Goal: Transaction & Acquisition: Obtain resource

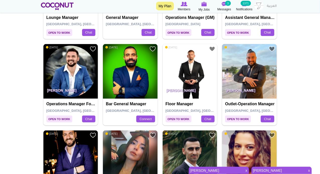
scroll to position [879, 0]
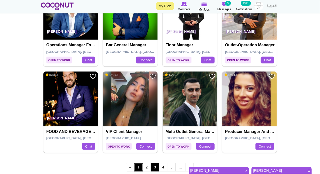
click at [137, 165] on link "1" at bounding box center [138, 166] width 9 height 9
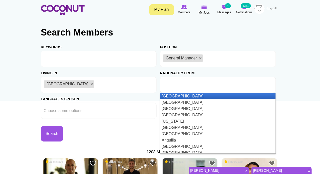
click at [173, 83] on input "text" at bounding box center [185, 84] width 45 height 5
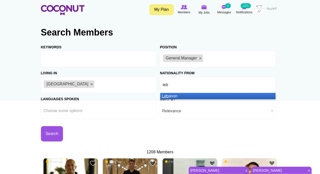
type input "leb"
click at [169, 97] on li "Leb anon" at bounding box center [217, 96] width 115 height 6
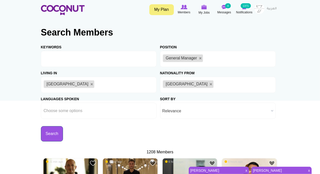
click at [57, 133] on button "Search" at bounding box center [52, 133] width 22 height 15
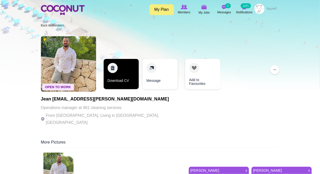
click at [114, 69] on link "Download CV" at bounding box center [121, 74] width 35 height 30
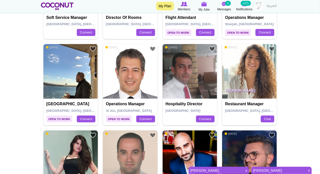
scroll to position [879, 0]
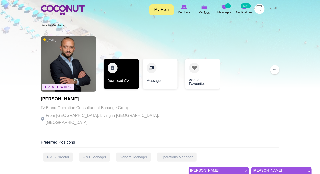
click at [117, 69] on link "Download CV" at bounding box center [121, 74] width 35 height 30
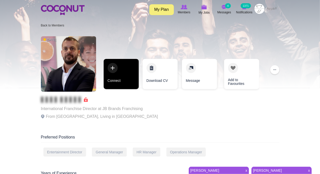
click at [111, 68] on link "Connect" at bounding box center [121, 74] width 35 height 30
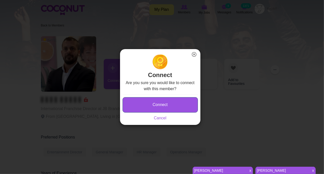
click at [133, 102] on button "Connect" at bounding box center [160, 104] width 75 height 15
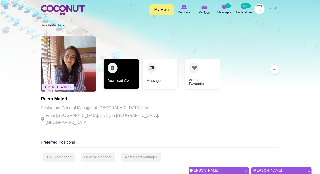
click at [115, 67] on link "Download CV" at bounding box center [121, 74] width 35 height 30
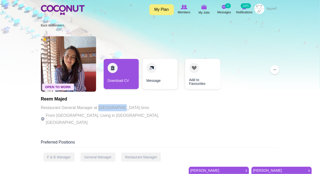
drag, startPoint x: 99, startPoint y: 105, endPoint x: 120, endPoint y: 105, distance: 20.3
click at [120, 105] on p "Restaurant General Manager at Orfali bros" at bounding box center [110, 107] width 138 height 7
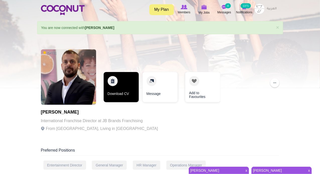
click at [116, 80] on link "Download CV" at bounding box center [121, 87] width 35 height 30
